Goal: Transaction & Acquisition: Purchase product/service

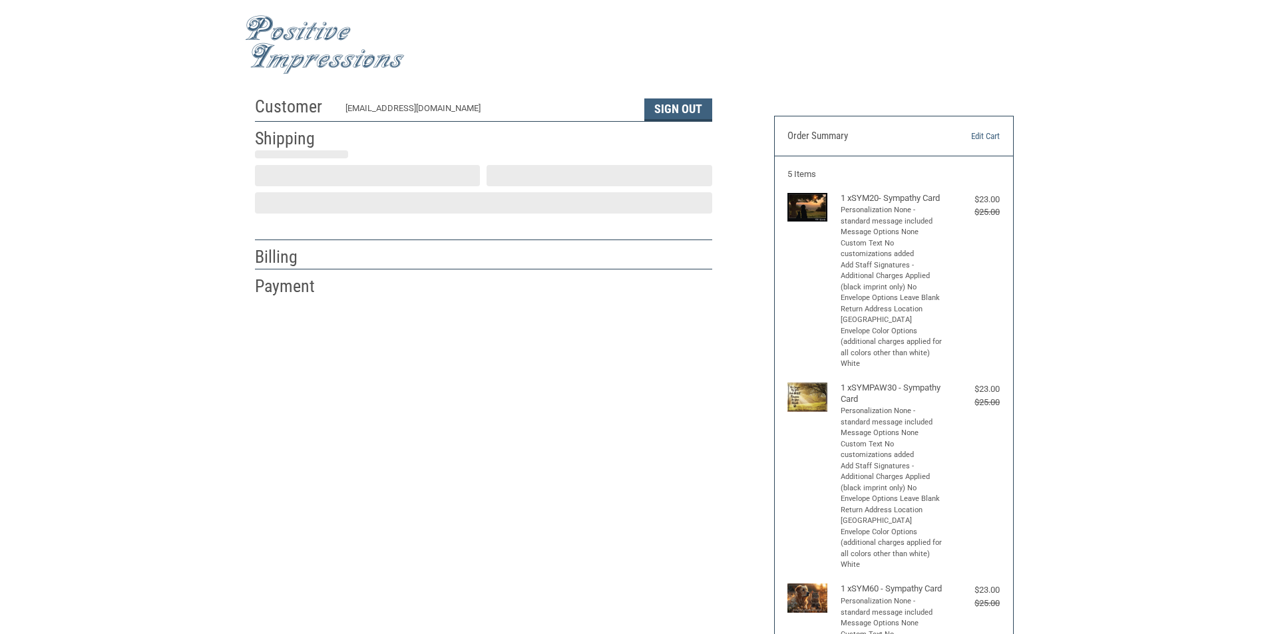
select select "US"
select select "AL"
type input "[PERSON_NAME]"
type input "Colony Animal Clinic"
type input "[STREET_ADDRESS]"
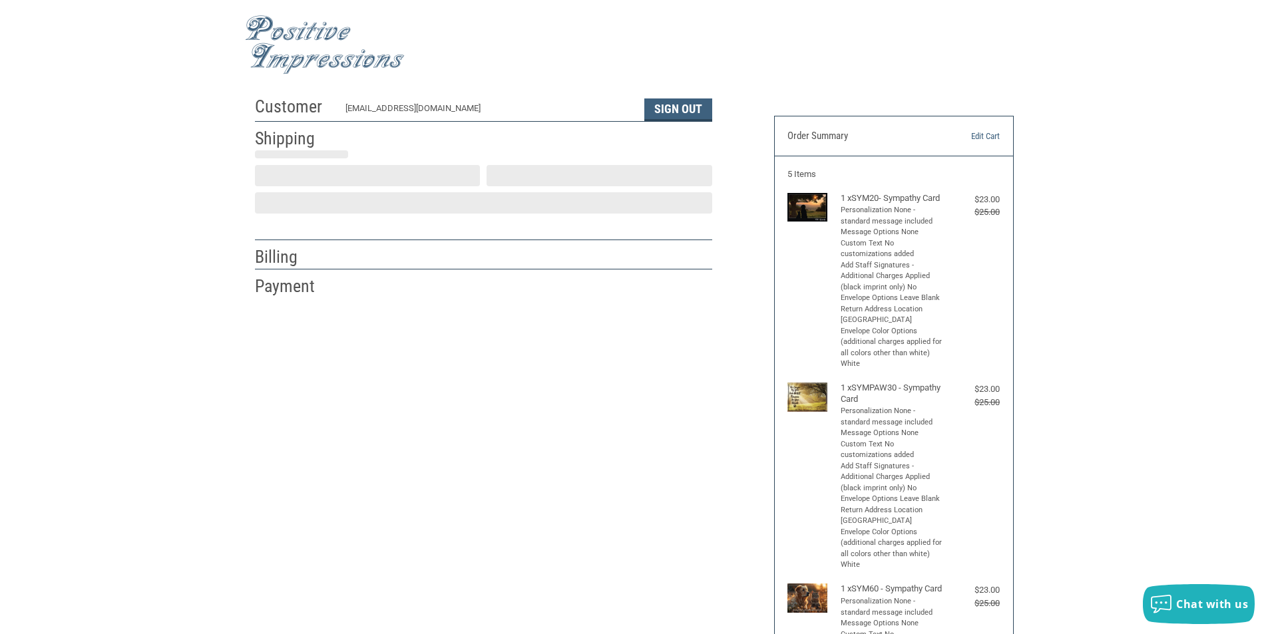
type input "Farihope"
select select "AL"
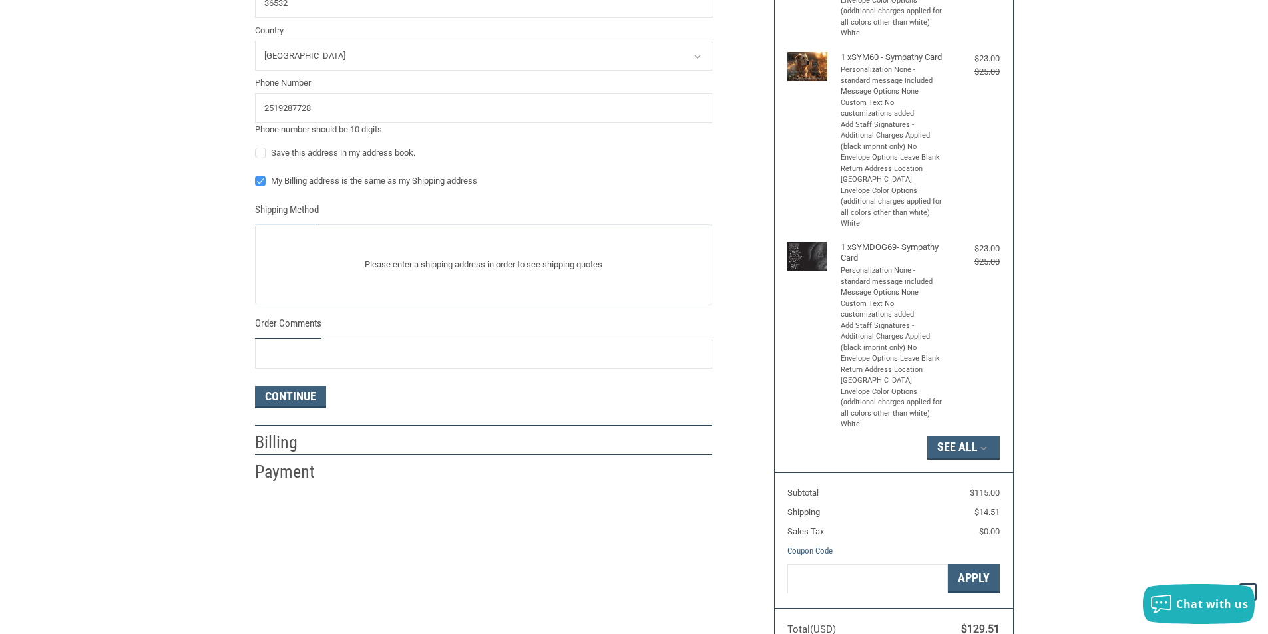
scroll to position [532, 0]
click at [283, 449] on ol "Customer [EMAIL_ADDRESS][DOMAIN_NAME] Sign Out Shipping Shipping Address Enter …" at bounding box center [483, 19] width 457 height 925
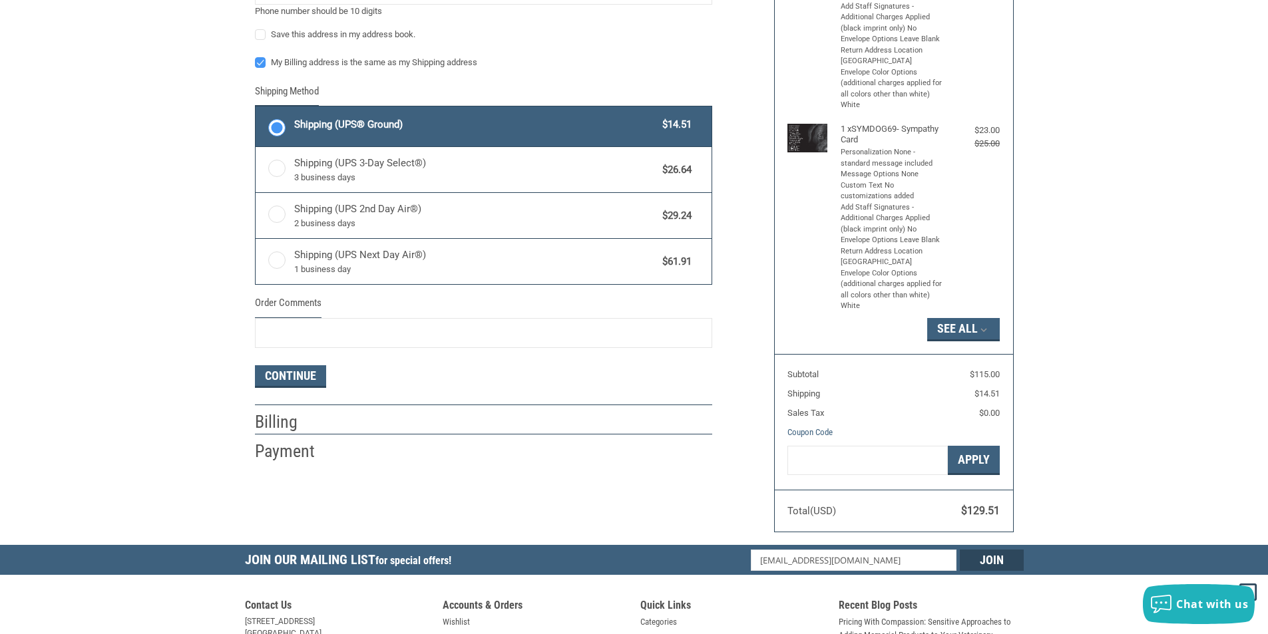
scroll to position [665, 0]
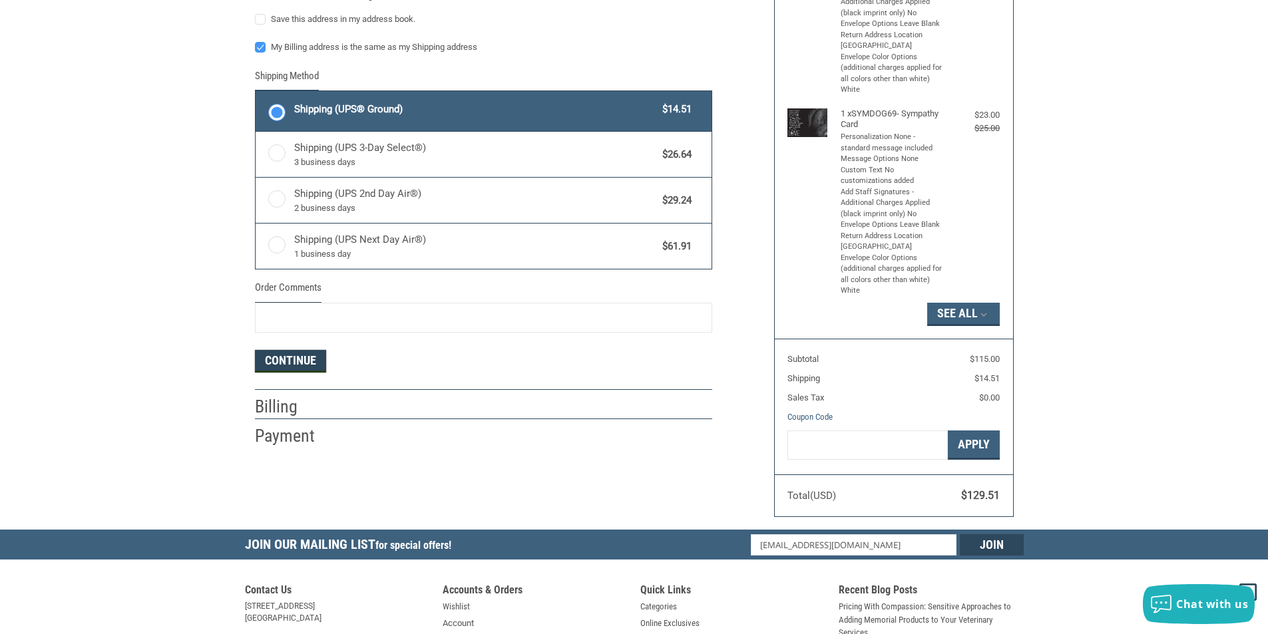
click at [294, 358] on button "Continue" at bounding box center [290, 361] width 71 height 23
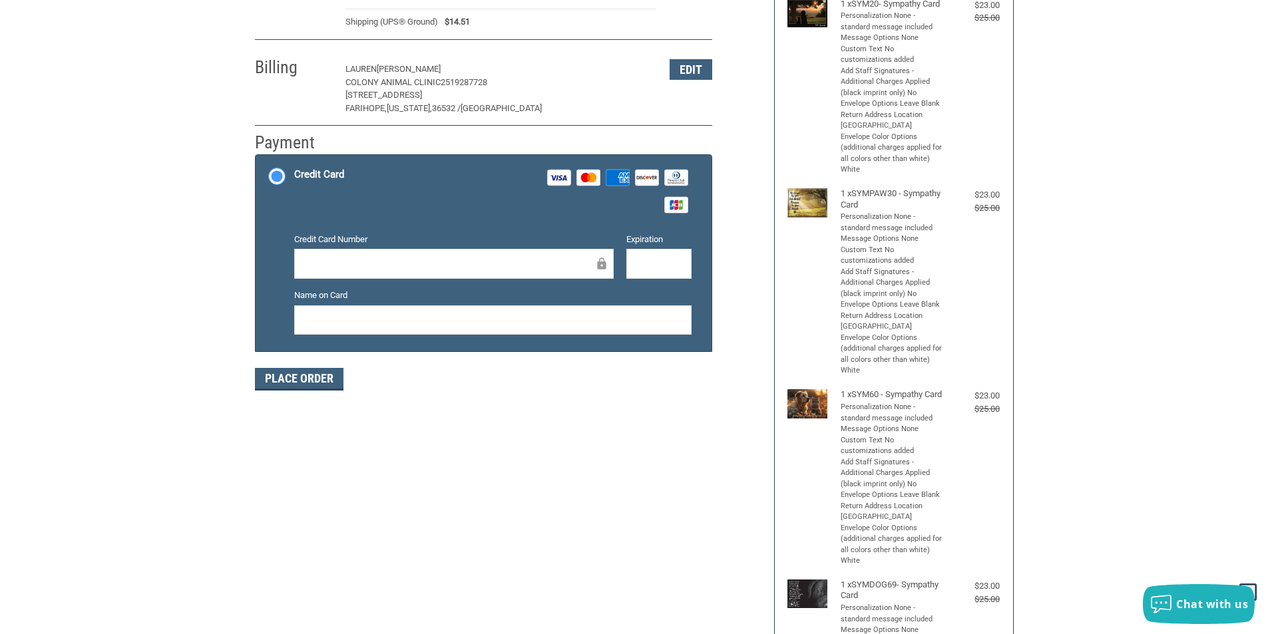
scroll to position [128, 0]
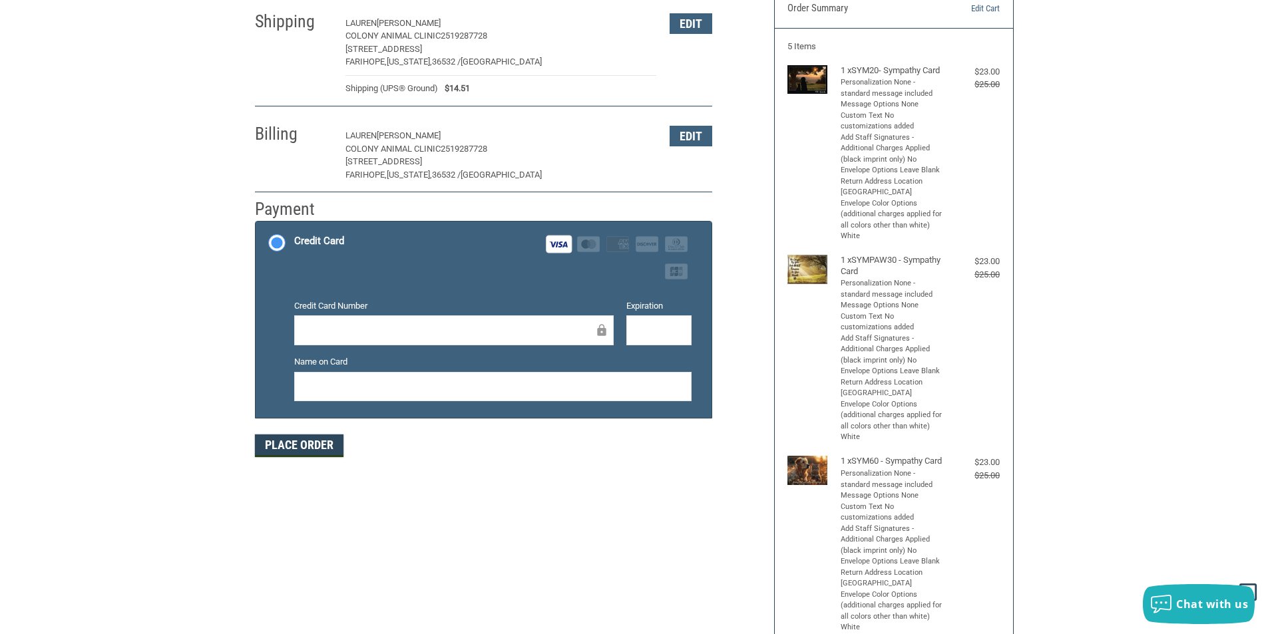
click at [285, 447] on button "Place Order" at bounding box center [299, 446] width 89 height 23
